Goal: Task Accomplishment & Management: Complete application form

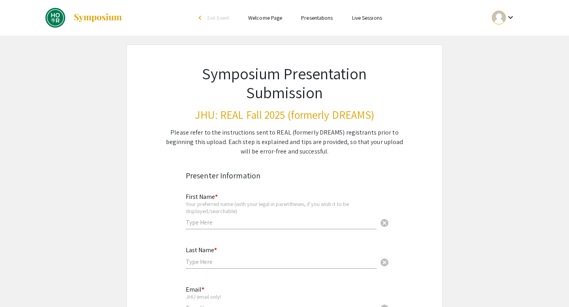
scroll to position [78, 0]
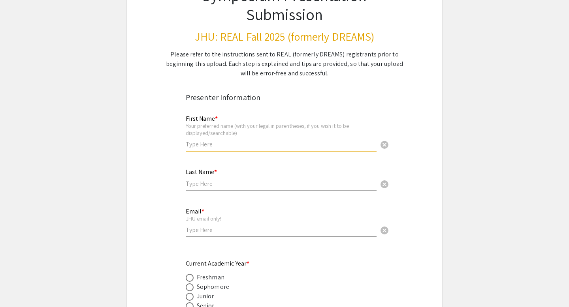
click at [207, 142] on input "text" at bounding box center [281, 144] width 191 height 8
type input "[PERSON_NAME]"
click at [199, 189] on div "Last Name * cancel" at bounding box center [281, 176] width 191 height 30
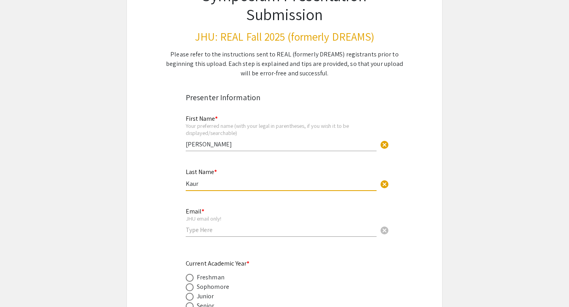
type input "Kaur"
click at [191, 233] on input "email" at bounding box center [281, 230] width 191 height 8
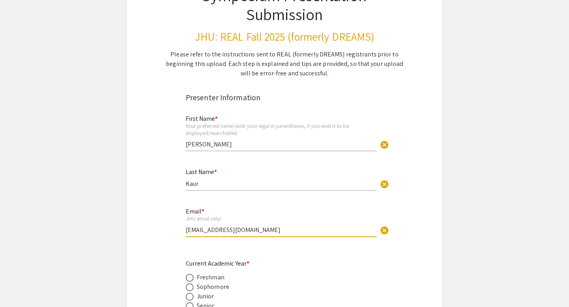
type input "[EMAIL_ADDRESS][DOMAIN_NAME]"
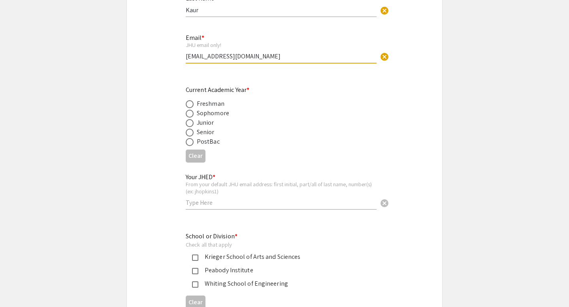
scroll to position [285, 0]
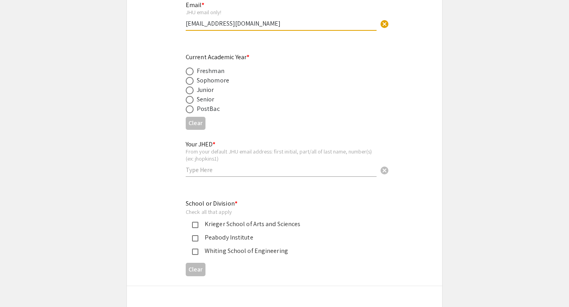
click at [188, 71] on span at bounding box center [190, 72] width 8 height 8
click at [188, 71] on input "radio" at bounding box center [190, 72] width 8 height 8
radio input "true"
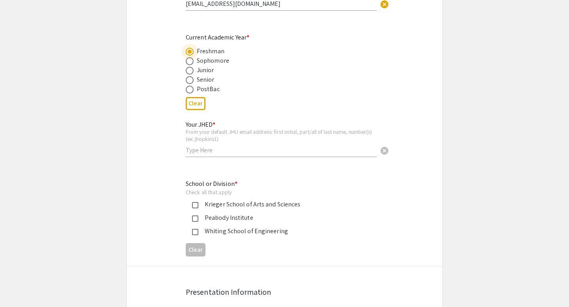
scroll to position [333, 0]
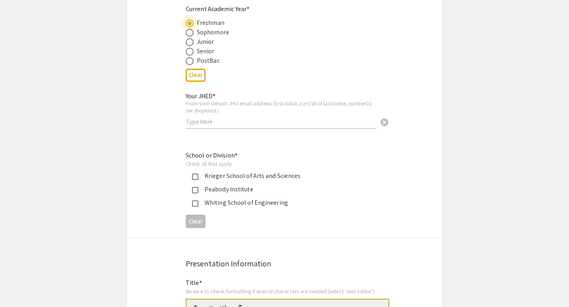
click at [192, 121] on input "text" at bounding box center [281, 122] width 191 height 8
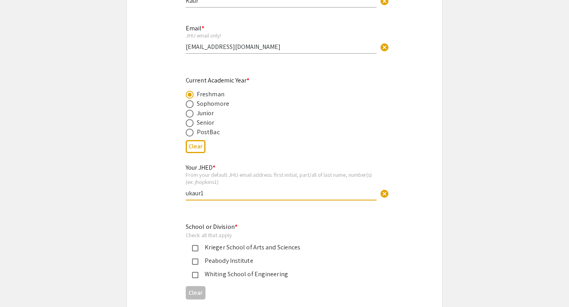
scroll to position [346, 0]
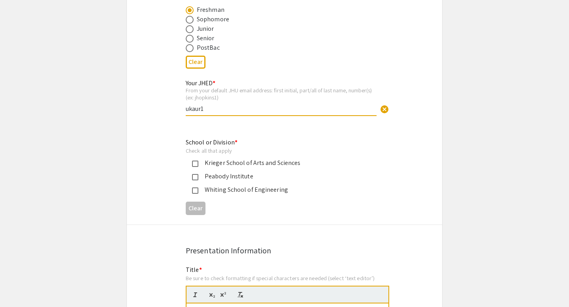
type input "ukaur1"
click at [195, 188] on div "Whiting School of Engineering" at bounding box center [278, 189] width 185 height 9
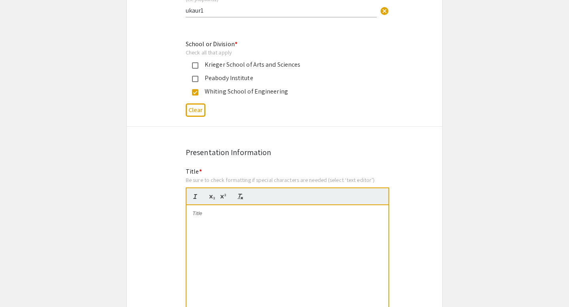
scroll to position [475, 0]
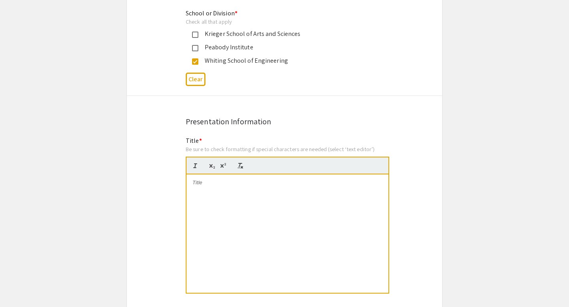
click at [220, 191] on div at bounding box center [287, 234] width 202 height 118
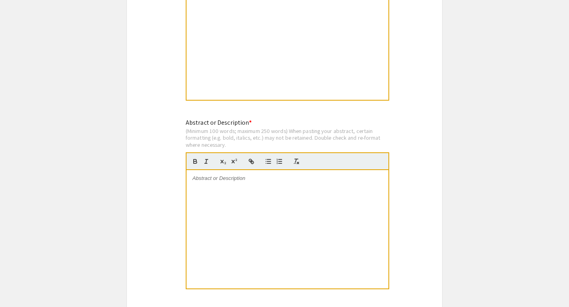
scroll to position [688, 0]
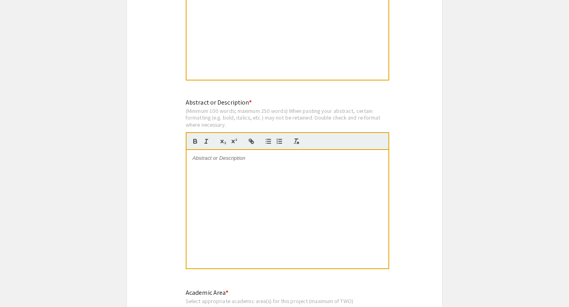
click at [222, 165] on div at bounding box center [287, 209] width 202 height 118
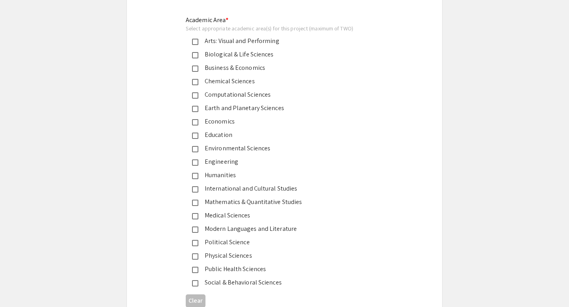
scroll to position [961, 0]
click at [193, 99] on mat-pseudo-checkbox at bounding box center [195, 96] width 6 height 6
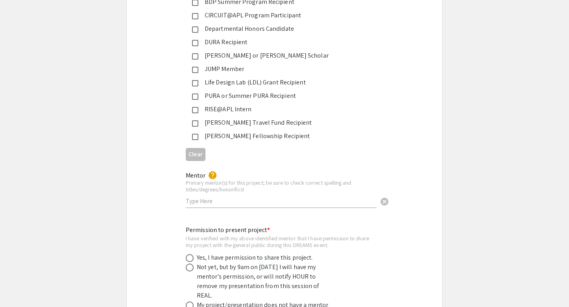
scroll to position [1387, 0]
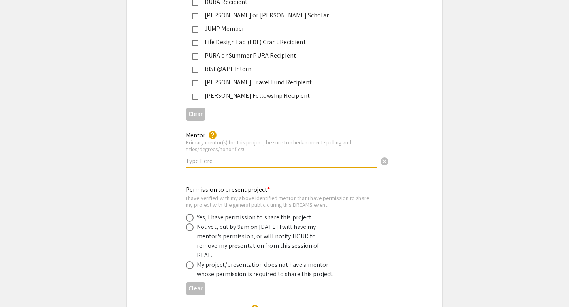
click at [215, 157] on input "text" at bounding box center [281, 161] width 191 height 8
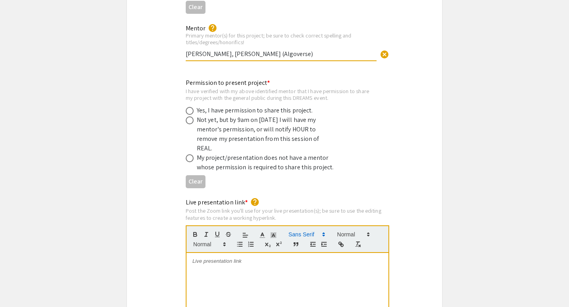
scroll to position [1519, 0]
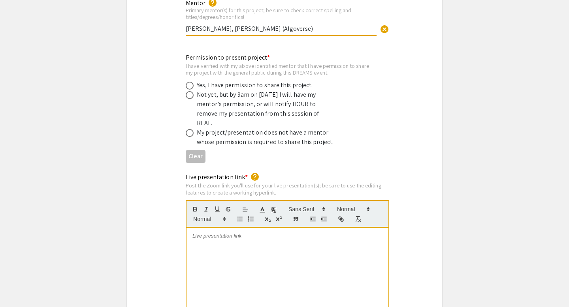
click at [257, 24] on input "[PERSON_NAME], [PERSON_NAME] (Algoverse)" at bounding box center [281, 28] width 191 height 8
click at [281, 24] on input "[PERSON_NAME], [PERSON_NAME] (Algoverse)" at bounding box center [281, 28] width 191 height 8
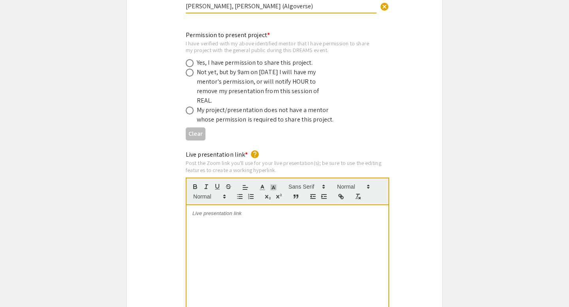
scroll to position [1553, 0]
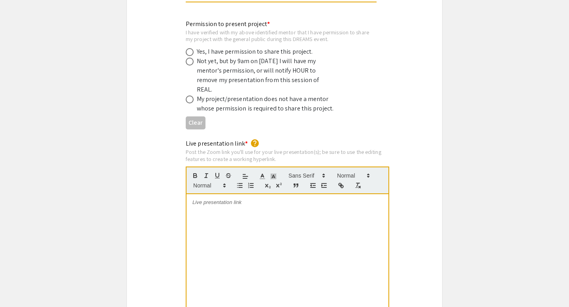
type input "[PERSON_NAME], [PERSON_NAME] (Algoverse)"
click at [190, 48] on span at bounding box center [190, 52] width 8 height 8
click at [190, 48] on input "radio" at bounding box center [190, 52] width 8 height 8
radio input "true"
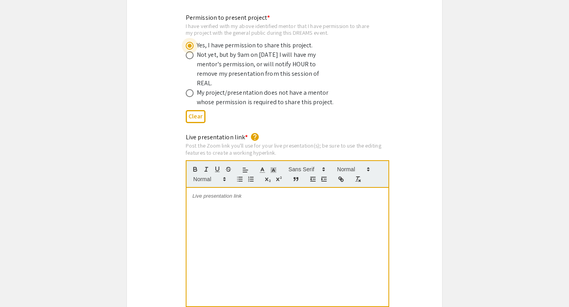
scroll to position [1557, 0]
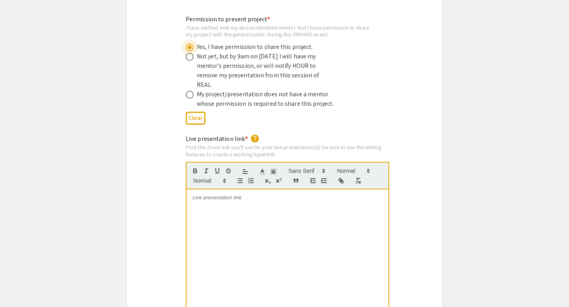
click at [188, 53] on span at bounding box center [190, 57] width 8 height 8
click at [188, 53] on input "radio" at bounding box center [190, 57] width 8 height 8
radio input "true"
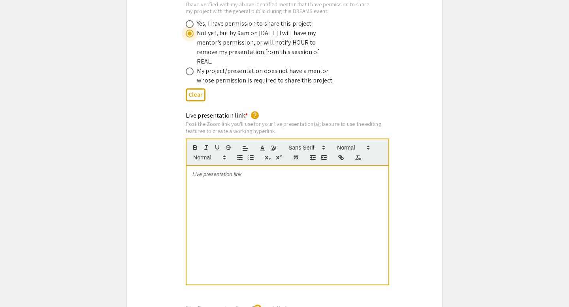
scroll to position [1582, 0]
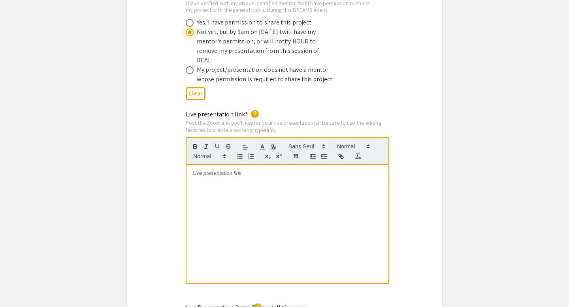
click at [222, 165] on div at bounding box center [287, 224] width 202 height 118
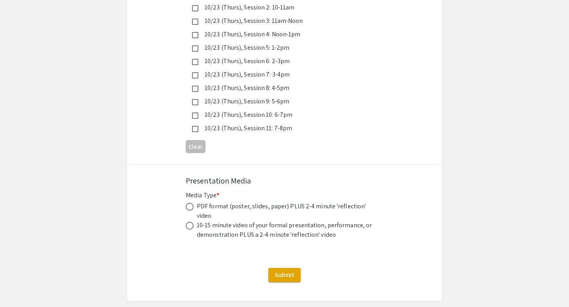
scroll to position [2244, 0]
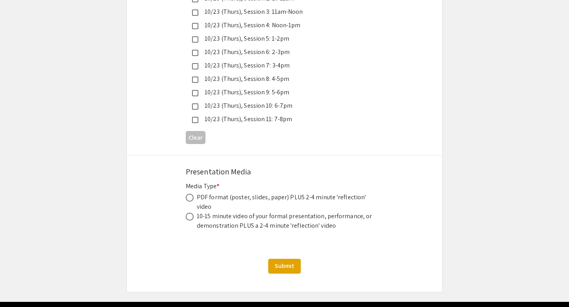
click at [192, 194] on span at bounding box center [190, 198] width 8 height 8
click at [192, 194] on input "radio" at bounding box center [190, 198] width 8 height 8
radio input "true"
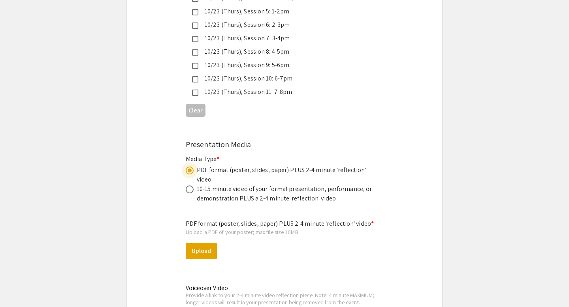
scroll to position [2285, 0]
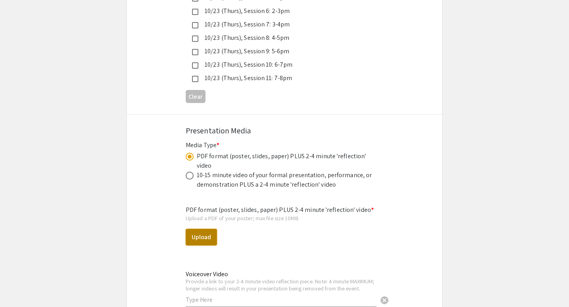
click at [192, 229] on button "Upload" at bounding box center [201, 237] width 31 height 17
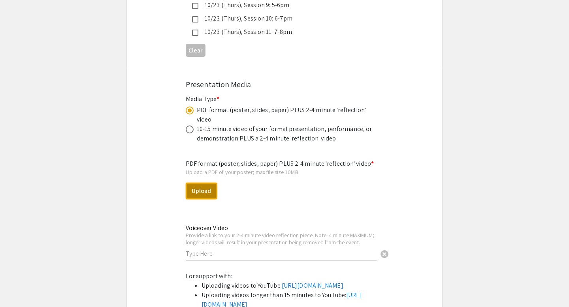
scroll to position [2358, 0]
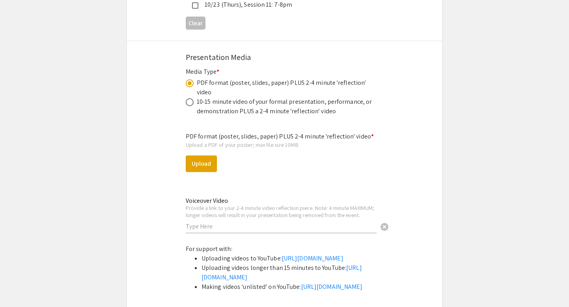
click at [268, 222] on input "text" at bounding box center [281, 226] width 191 height 8
click at [203, 156] on button "Upload" at bounding box center [201, 164] width 31 height 17
click at [204, 156] on button "Upload" at bounding box center [201, 164] width 31 height 17
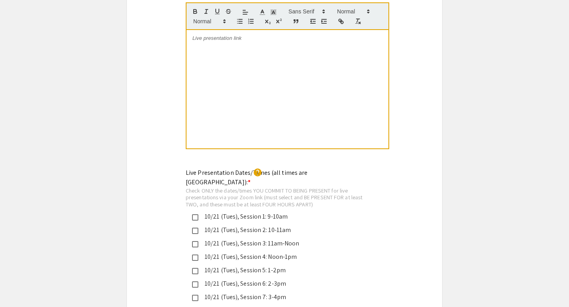
scroll to position [1616, 0]
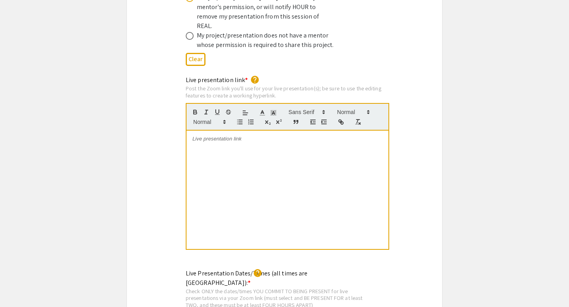
click at [272, 143] on div at bounding box center [287, 190] width 202 height 118
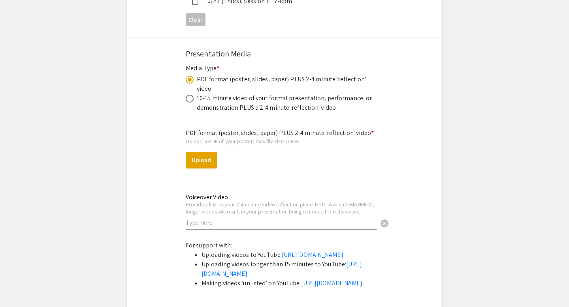
scroll to position [2358, 0]
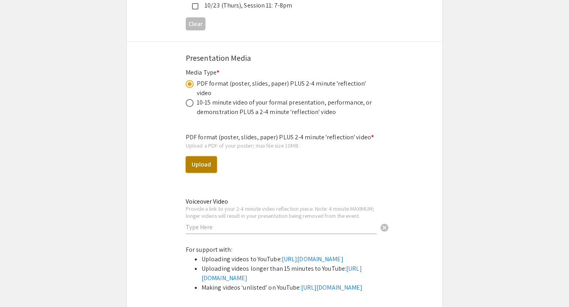
click at [204, 156] on button "Upload" at bounding box center [201, 164] width 31 height 17
click at [200, 156] on button "Upload" at bounding box center [201, 164] width 31 height 17
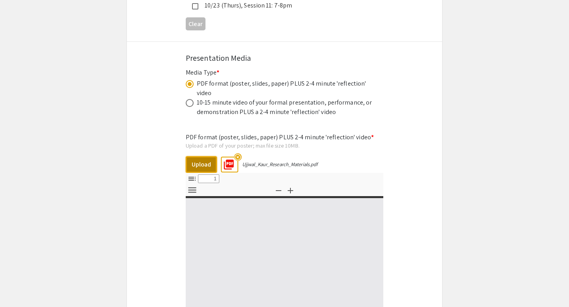
select select "custom"
type input "0"
select select "custom"
type input "1"
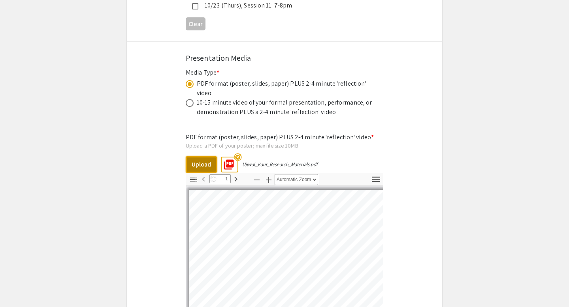
select select "auto"
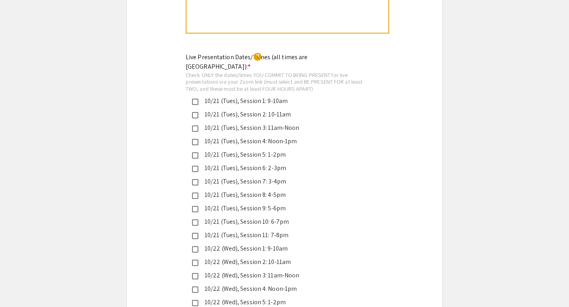
scroll to position [1832, 0]
click at [250, 124] on div "10/21 (Tues), Session 3: 11am-Noon" at bounding box center [281, 128] width 166 height 9
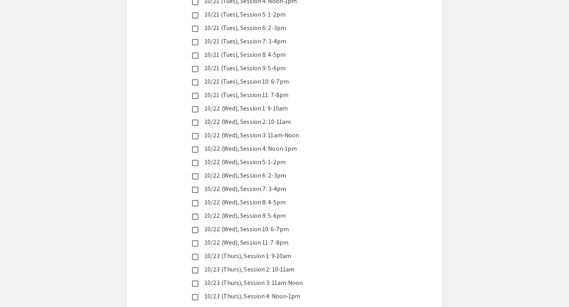
scroll to position [1983, 0]
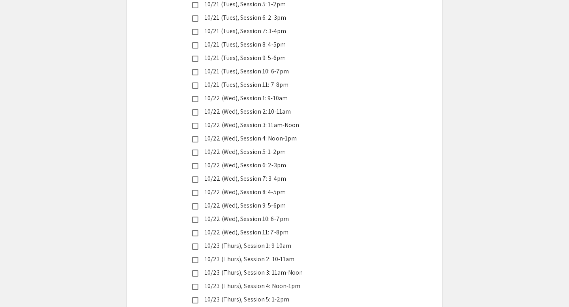
click at [252, 147] on div "10/22 (Wed), Session 5: 1-2pm" at bounding box center [281, 151] width 166 height 9
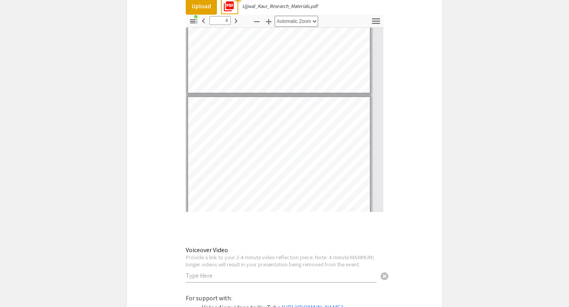
scroll to position [2509, 0]
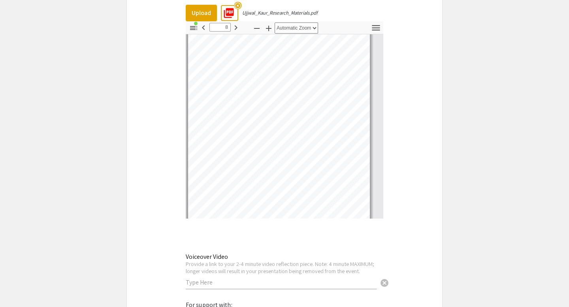
type input "9"
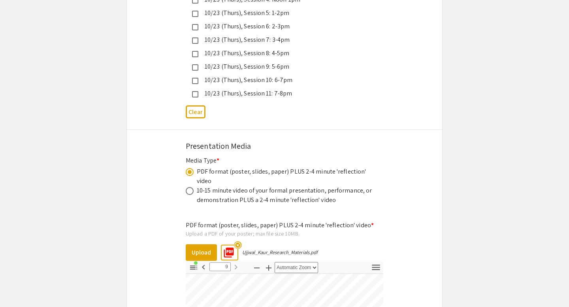
scroll to position [2267, 0]
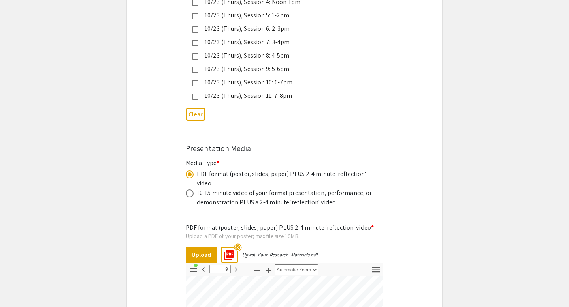
click at [238, 244] on mat-icon "highlight_off" at bounding box center [238, 248] width 8 height 8
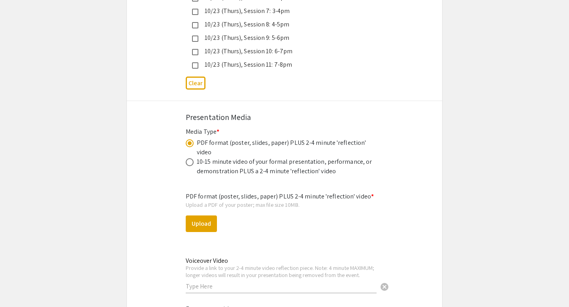
scroll to position [2345, 0]
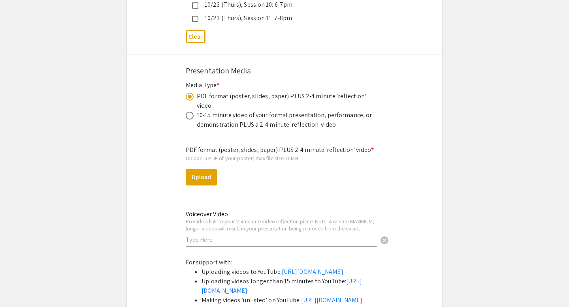
click at [203, 165] on div "PDF format (poster, slides, paper) PLUS 2-4 minute 'reflection' video * Upload …" at bounding box center [284, 198] width 197 height 119
click at [204, 169] on button "Upload" at bounding box center [201, 177] width 31 height 17
select select "custom"
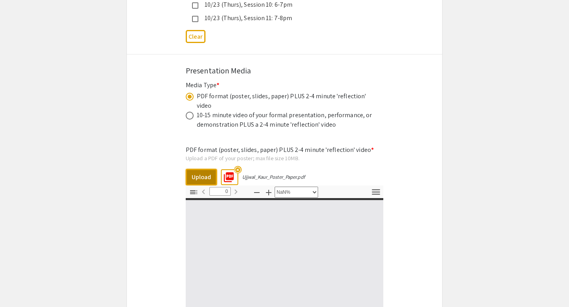
type input "1"
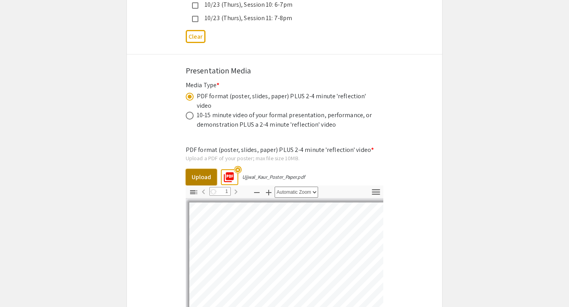
select select "auto"
click at [202, 169] on button "Upload" at bounding box center [201, 177] width 31 height 17
type input "0"
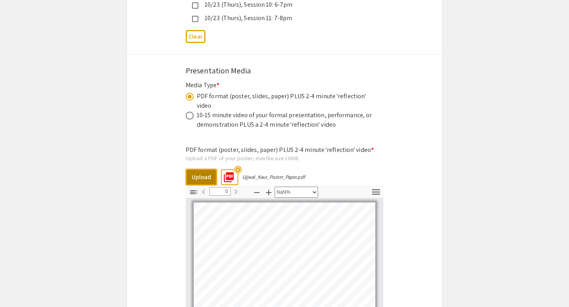
select select "auto"
type input "1"
select select "auto"
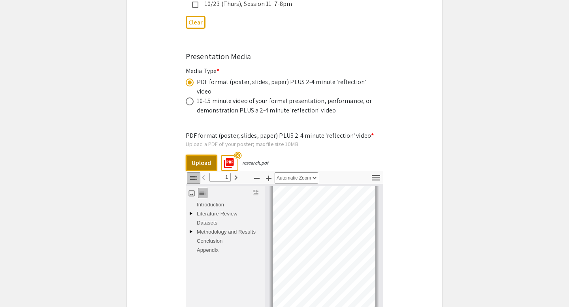
scroll to position [2374, 0]
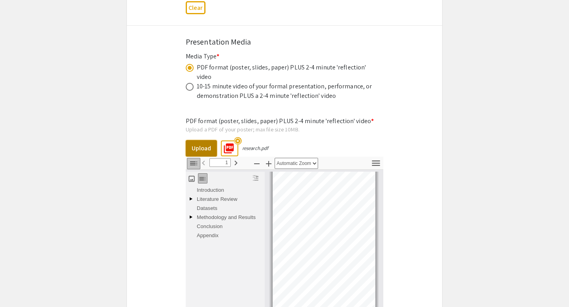
click at [197, 140] on button "Upload" at bounding box center [201, 148] width 31 height 17
click at [203, 140] on button "Upload" at bounding box center [201, 148] width 31 height 17
type input "0"
select select "custom"
type input "1"
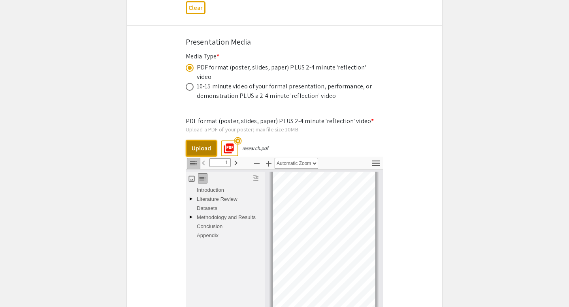
scroll to position [4, 0]
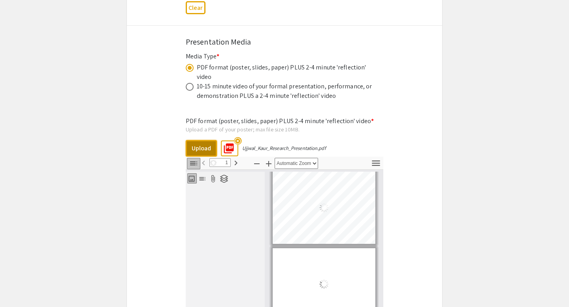
select select "auto"
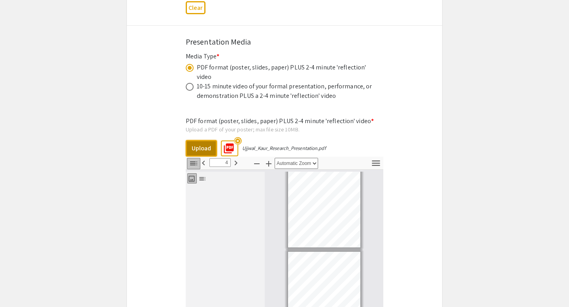
scroll to position [309, 0]
type input "5"
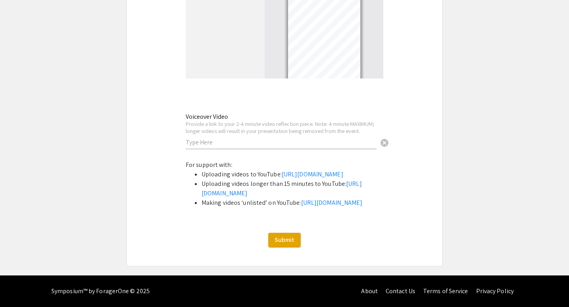
scroll to position [2671, 0]
click at [240, 138] on input "text" at bounding box center [281, 142] width 191 height 8
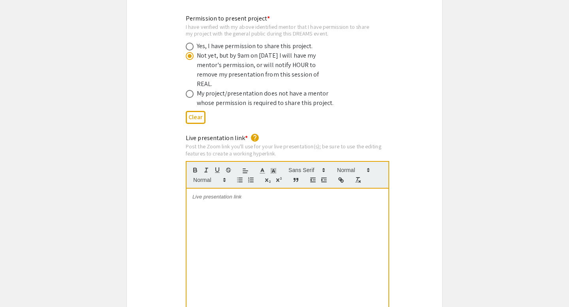
scroll to position [1551, 0]
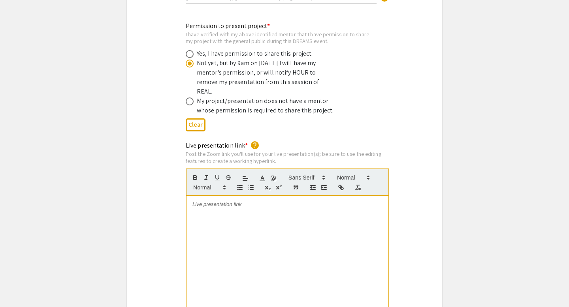
drag, startPoint x: 227, startPoint y: 137, endPoint x: 275, endPoint y: 137, distance: 47.4
click at [275, 150] on div "Post the Zoom link you'll use for your live presentation(s); be sure to use the…" at bounding box center [287, 157] width 203 height 14
click at [277, 150] on div "Post the Zoom link you'll use for your live presentation(s); be sure to use the…" at bounding box center [287, 157] width 203 height 14
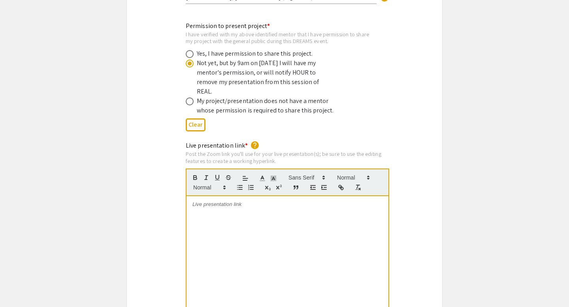
click at [234, 207] on div at bounding box center [287, 255] width 202 height 118
click at [222, 199] on div at bounding box center [287, 255] width 202 height 118
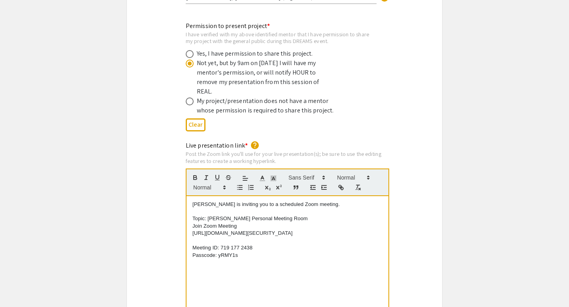
drag, startPoint x: 326, startPoint y: 188, endPoint x: 175, endPoint y: 190, distance: 151.2
click at [175, 190] on div "Live presentation link * help Post the Zoom link you'll use for your live prese…" at bounding box center [284, 234] width 315 height 186
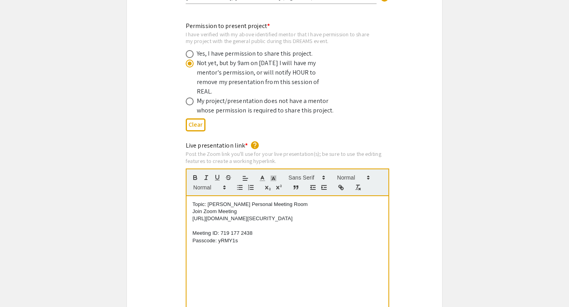
drag, startPoint x: 235, startPoint y: 195, endPoint x: 175, endPoint y: 188, distance: 60.8
click at [175, 188] on div "Live presentation link * help Post the Zoom link you'll use for your live prese…" at bounding box center [284, 234] width 315 height 186
drag, startPoint x: 309, startPoint y: 198, endPoint x: 177, endPoint y: 182, distance: 132.5
click at [177, 182] on div "Live presentation link * help Post the Zoom link you'll use for your live prese…" at bounding box center [284, 234] width 315 height 186
click at [342, 169] on div at bounding box center [287, 183] width 203 height 28
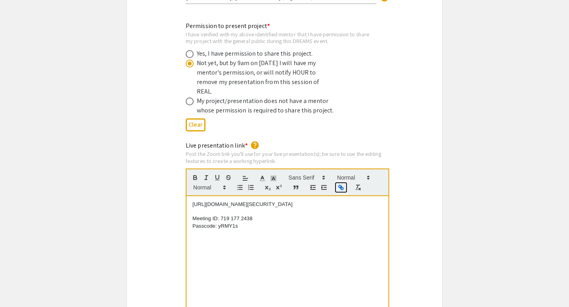
click at [342, 184] on icon "button" at bounding box center [340, 187] width 7 height 7
type input "[URL][DOMAIN_NAME][SECURITY_DATA]"
click at [299, 187] on link at bounding box center [296, 190] width 18 height 6
click at [270, 230] on p at bounding box center [287, 233] width 190 height 7
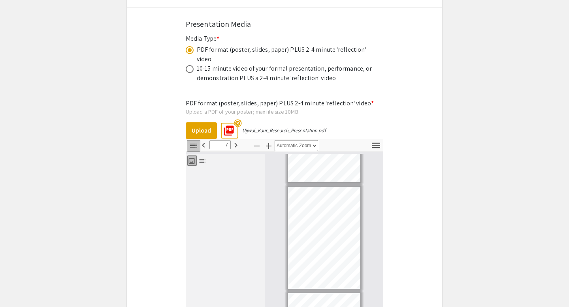
scroll to position [827, 0]
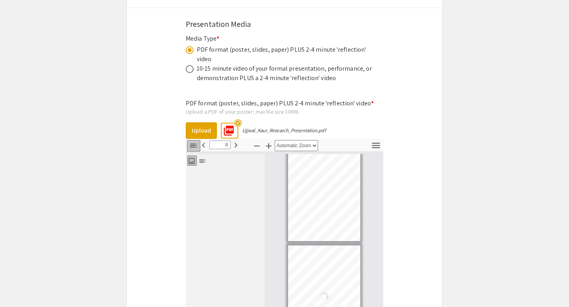
type input "9"
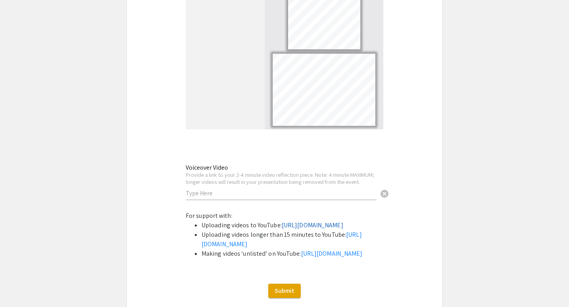
scroll to position [2631, 0]
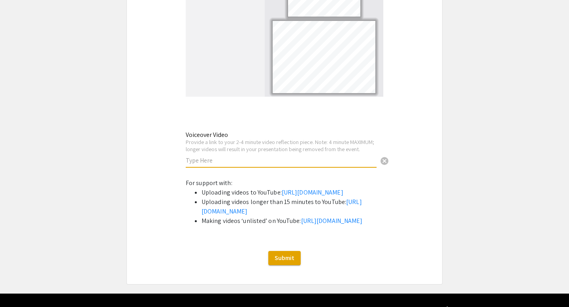
click at [259, 156] on input "text" at bounding box center [281, 160] width 191 height 8
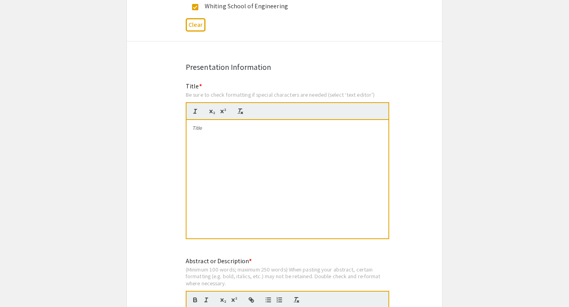
scroll to position [532, 0]
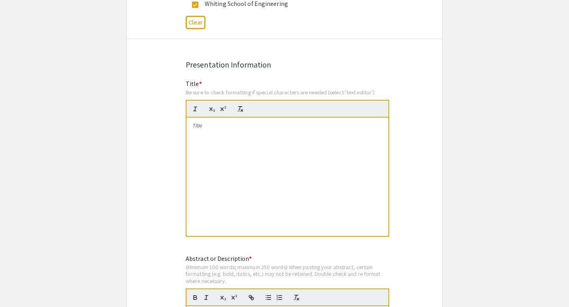
click at [276, 139] on div at bounding box center [287, 177] width 202 height 118
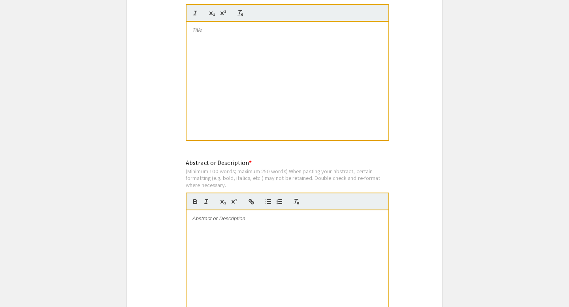
scroll to position [637, 0]
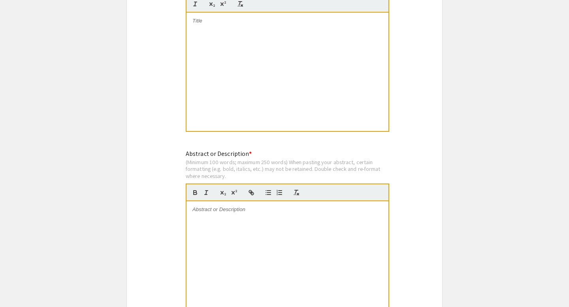
click at [226, 219] on div at bounding box center [287, 260] width 202 height 118
click at [233, 66] on div at bounding box center [287, 72] width 202 height 118
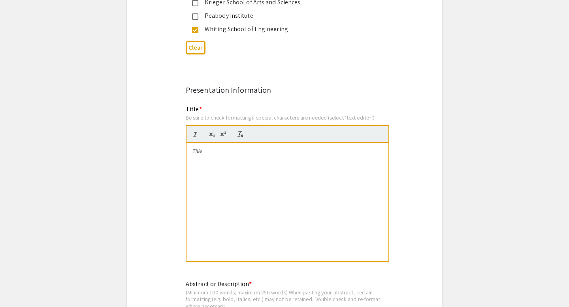
scroll to position [646, 0]
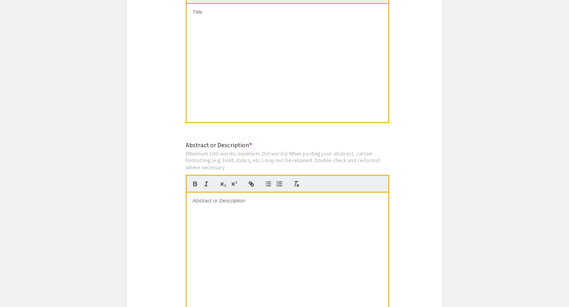
click at [207, 216] on div at bounding box center [287, 252] width 202 height 118
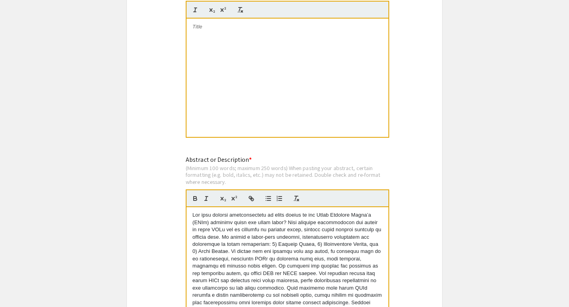
scroll to position [0, 0]
click at [254, 70] on div at bounding box center [287, 78] width 202 height 118
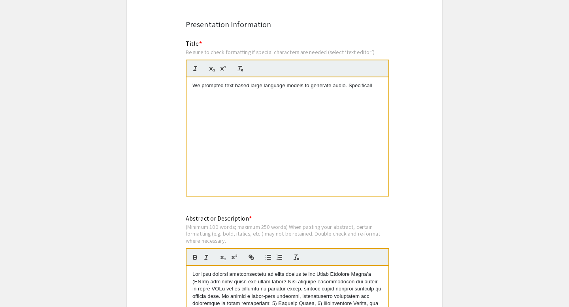
scroll to position [585, 0]
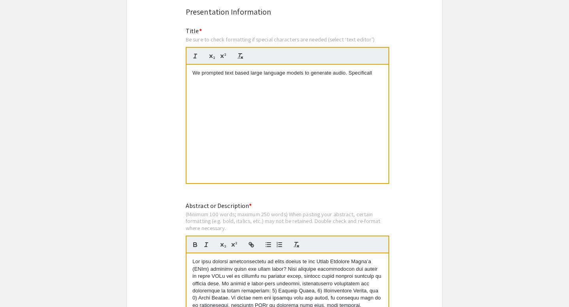
click at [309, 76] on p "We prompted text based large language models to generate audio. Specificall" at bounding box center [287, 72] width 190 height 7
click at [299, 71] on p "Probing Audio Generation Capabilities of Text Based Large Language Models." at bounding box center [287, 72] width 190 height 7
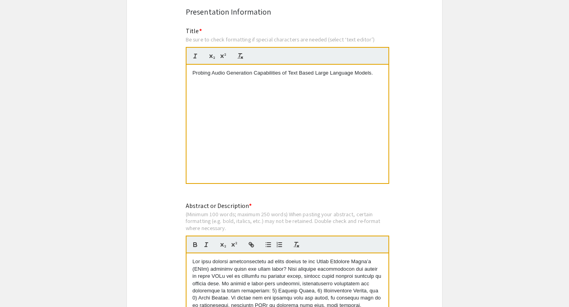
click at [299, 71] on p "Probing Audio Generation Capabilities of Text Based Large Language Models." at bounding box center [287, 72] width 190 height 7
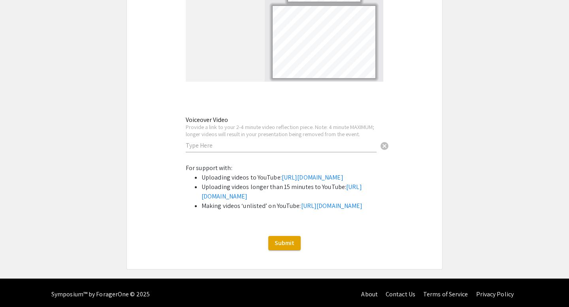
scroll to position [2671, 0]
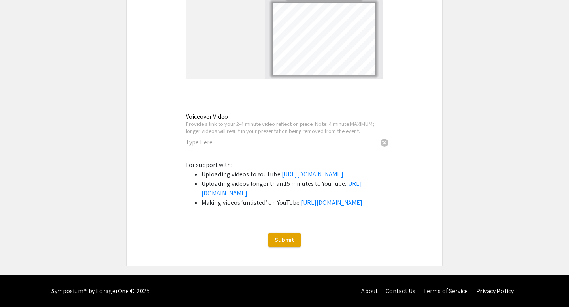
click at [222, 138] on input "text" at bounding box center [281, 142] width 191 height 8
paste input "[URL][DOMAIN_NAME]"
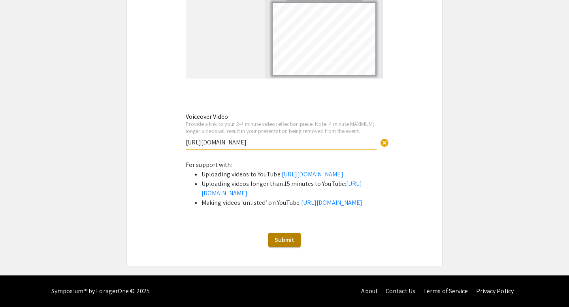
type input "[URL][DOMAIN_NAME]"
click at [291, 240] on span "Submit" at bounding box center [284, 240] width 20 height 8
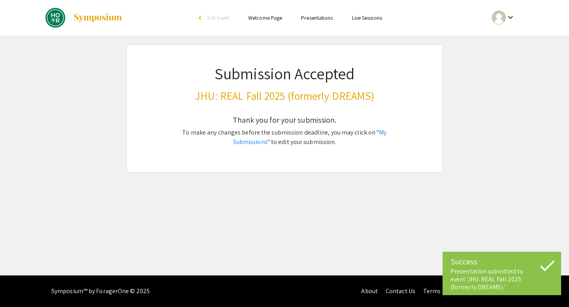
scroll to position [0, 0]
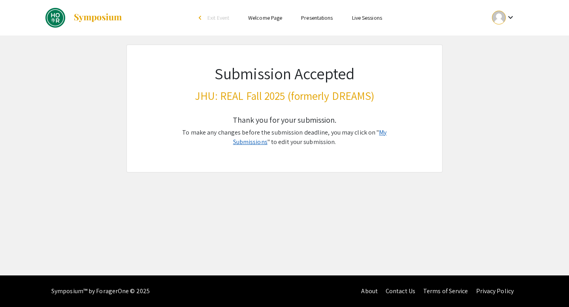
click at [376, 131] on link "My Submissions" at bounding box center [310, 137] width 154 height 18
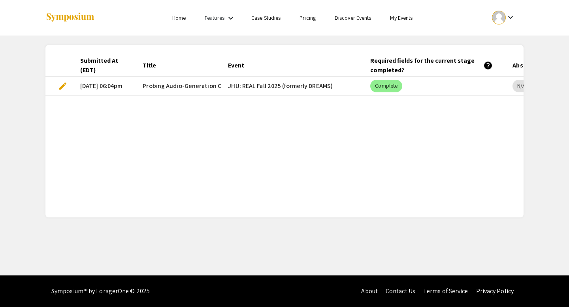
click at [60, 83] on span "edit" at bounding box center [62, 85] width 9 height 9
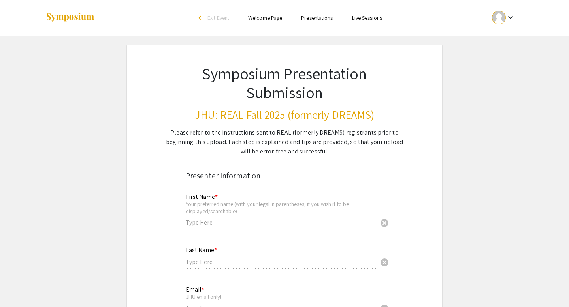
type input "[PERSON_NAME]"
type input "Kaur"
type input "[EMAIL_ADDRESS][DOMAIN_NAME]"
radio input "true"
type input "ukaur1"
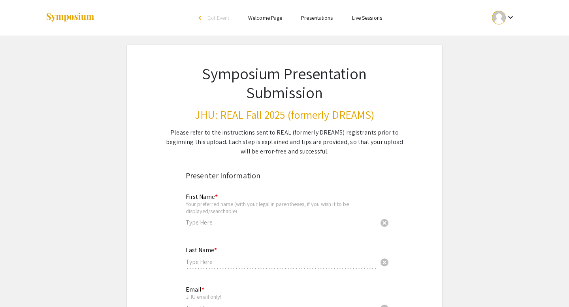
type input "[PERSON_NAME], [PERSON_NAME] (Algoverse)"
radio input "true"
select select "custom"
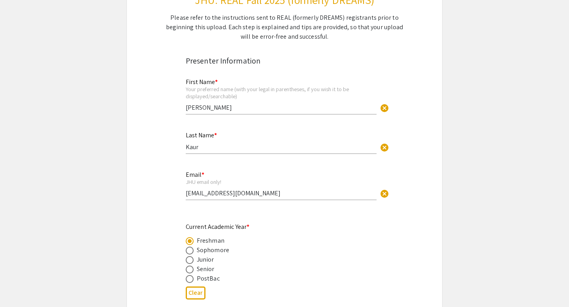
type input "0"
select select "custom"
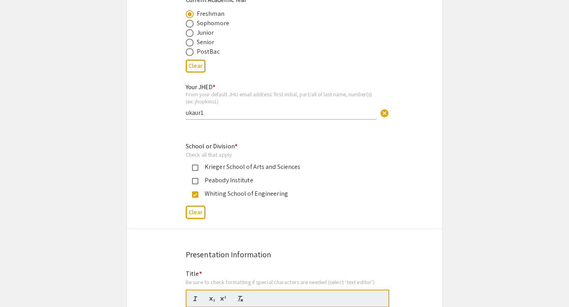
type input "1"
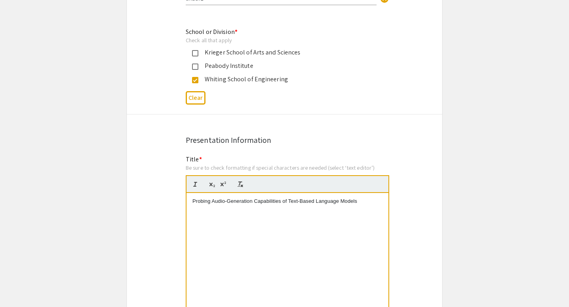
scroll to position [610, 0]
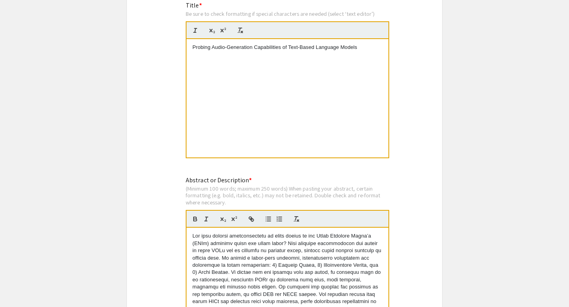
select select "auto"
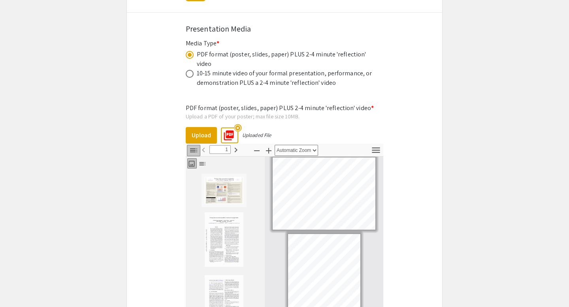
scroll to position [2049, 0]
